Goal: Check status

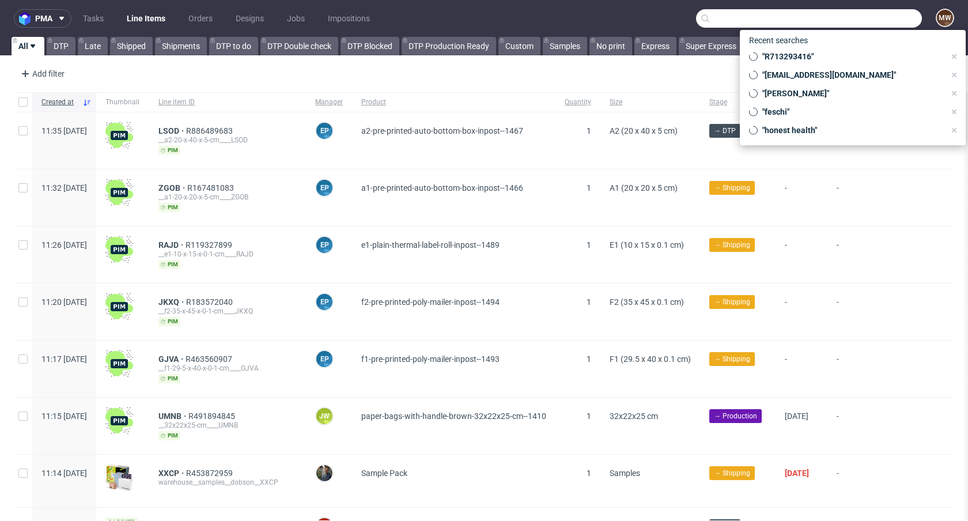
click at [882, 20] on input "text" at bounding box center [809, 18] width 226 height 18
paste input "R327314253"
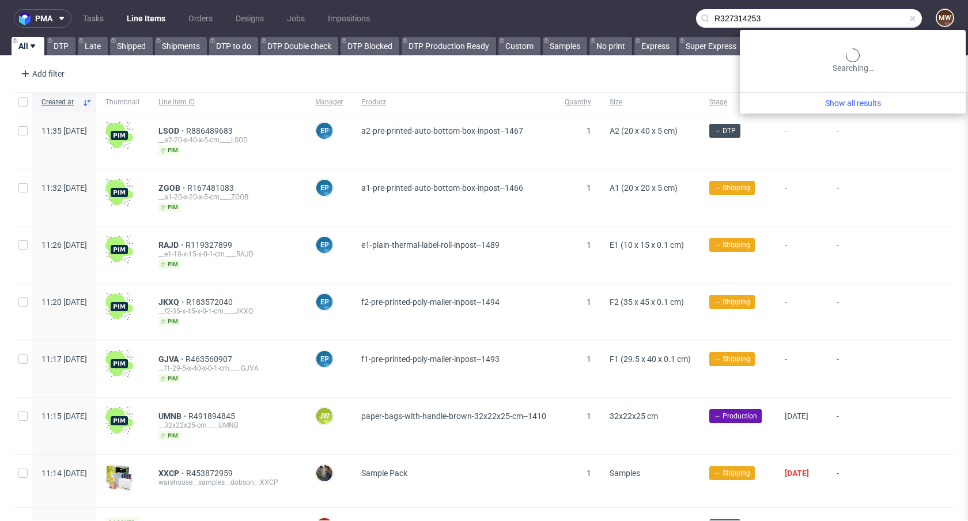
type input "R327314253"
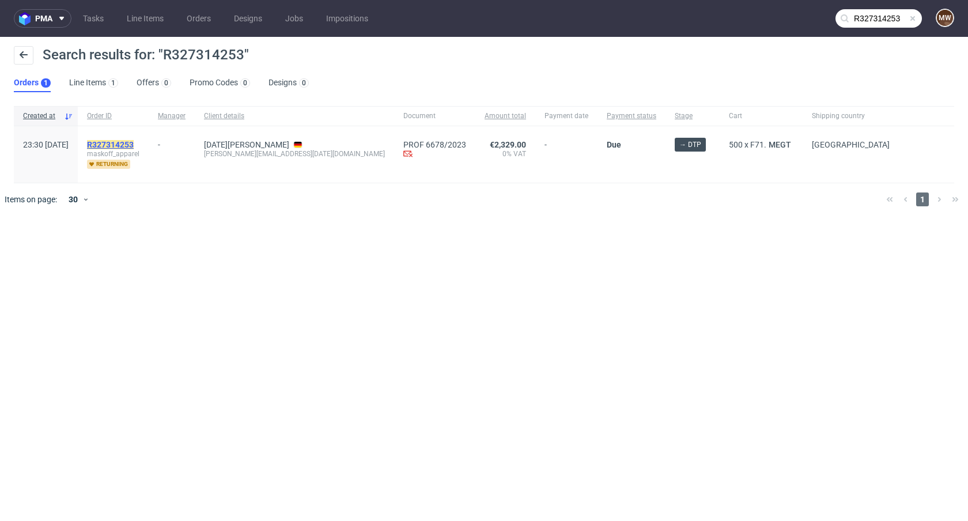
click at [134, 143] on mark "R327314253" at bounding box center [110, 144] width 47 height 9
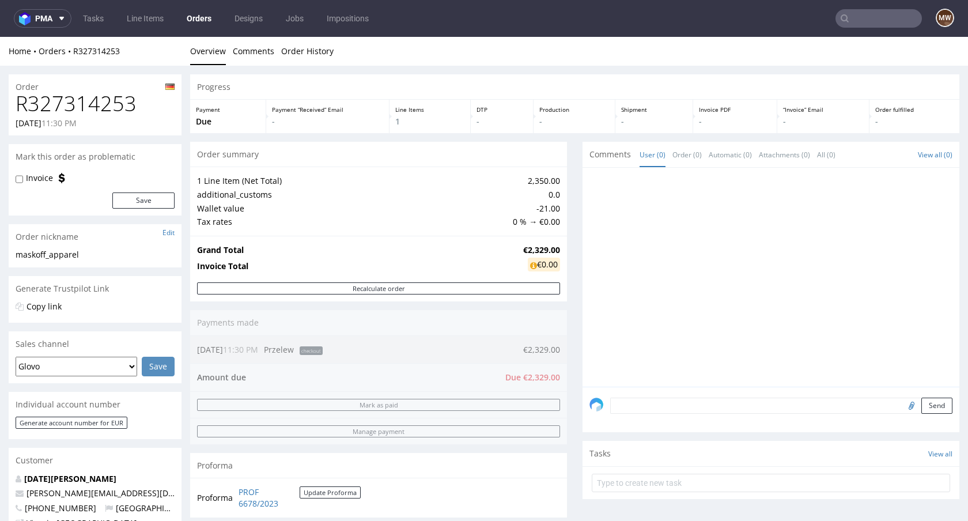
drag, startPoint x: 37, startPoint y: 127, endPoint x: 61, endPoint y: 124, distance: 24.4
click at [61, 124] on p "[DATE] 11:30 PM" at bounding box center [46, 124] width 61 height 12
